Goal: Transaction & Acquisition: Purchase product/service

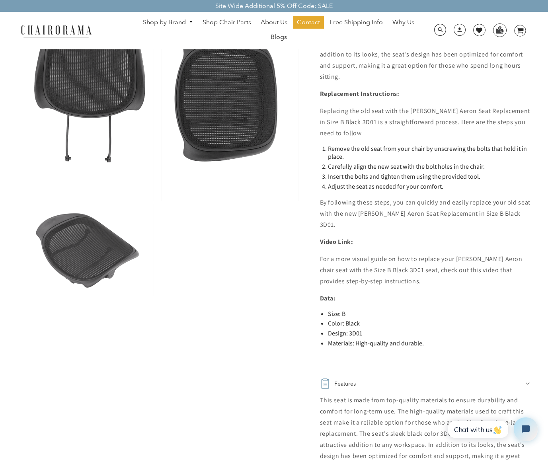
scroll to position [443, 0]
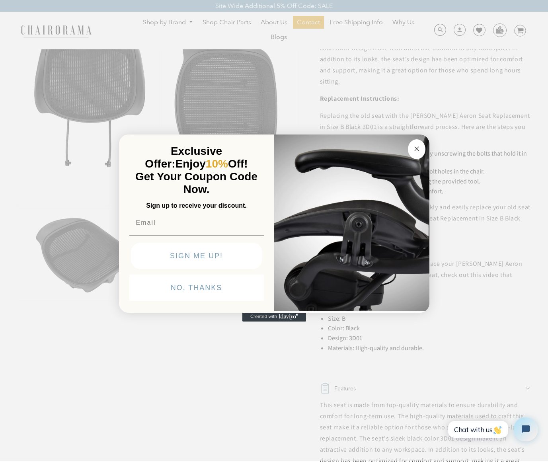
click at [410, 160] on img "POPUP Form" at bounding box center [351, 222] width 155 height 178
click at [417, 146] on circle "Close dialog" at bounding box center [416, 148] width 9 height 9
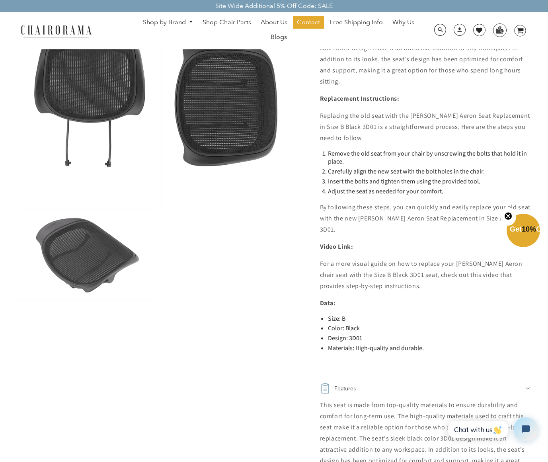
click at [91, 122] on img at bounding box center [85, 102] width 137 height 205
click at [96, 116] on img at bounding box center [85, 102] width 137 height 205
click at [81, 245] on img at bounding box center [85, 255] width 137 height 92
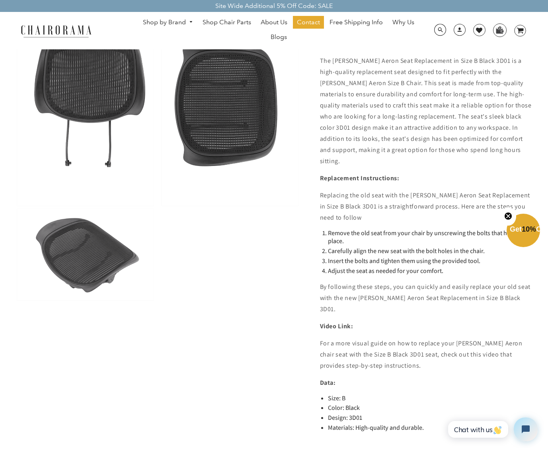
click at [81, 243] on img at bounding box center [85, 255] width 137 height 92
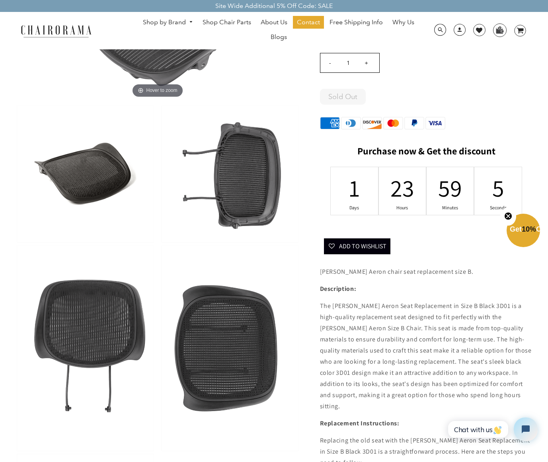
scroll to position [65, 0]
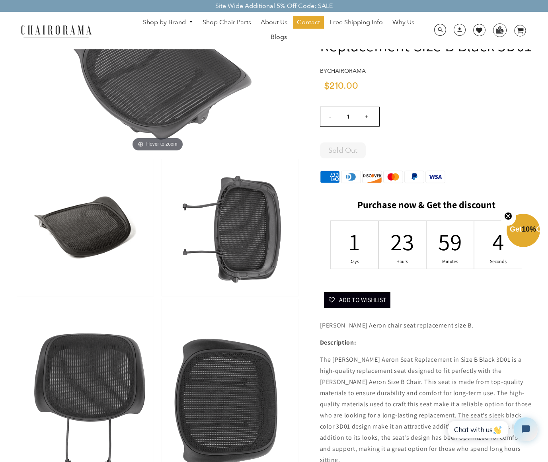
click at [226, 235] on img at bounding box center [230, 227] width 137 height 137
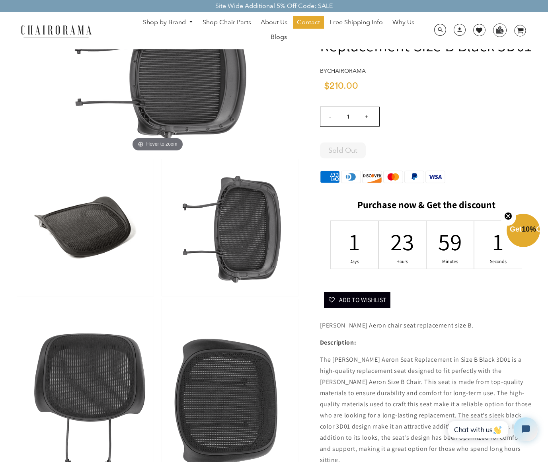
click at [222, 235] on img at bounding box center [230, 227] width 137 height 137
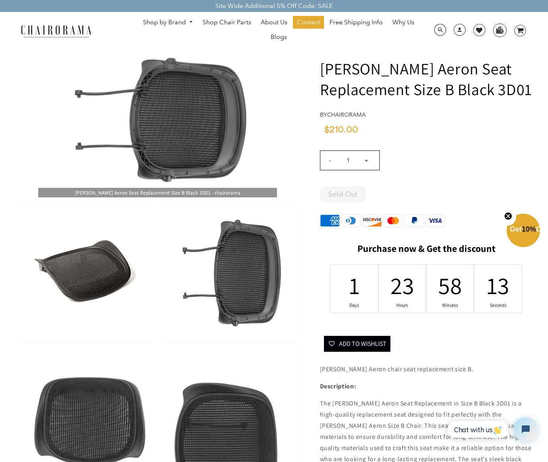
scroll to position [0, 0]
